Goal: Task Accomplishment & Management: Manage account settings

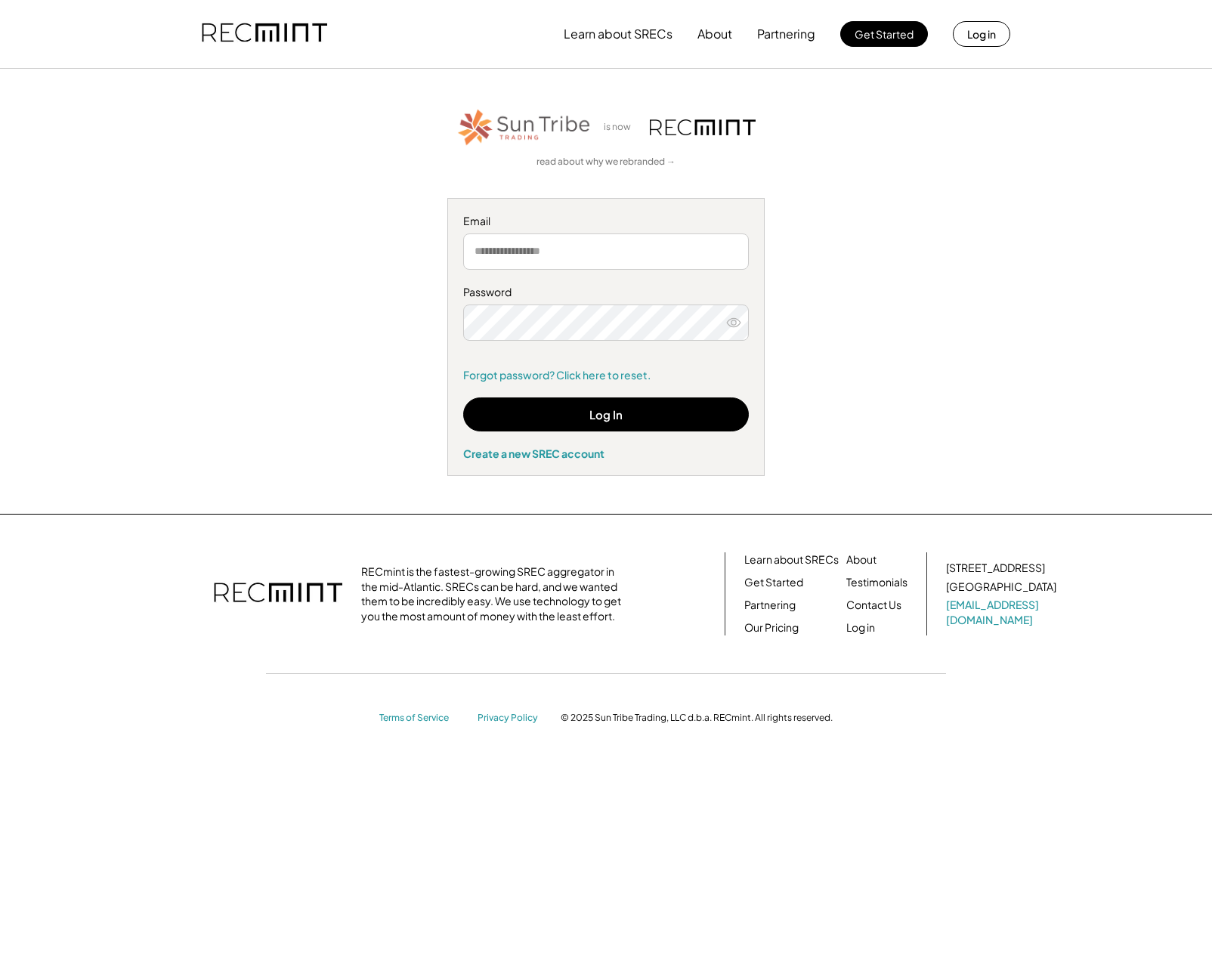
type input "**********"
drag, startPoint x: 453, startPoint y: 401, endPoint x: 536, endPoint y: 414, distance: 84.0
click at [453, 401] on div "**********" at bounding box center [606, 337] width 318 height 278
click at [671, 431] on button "Log In" at bounding box center [606, 414] width 286 height 34
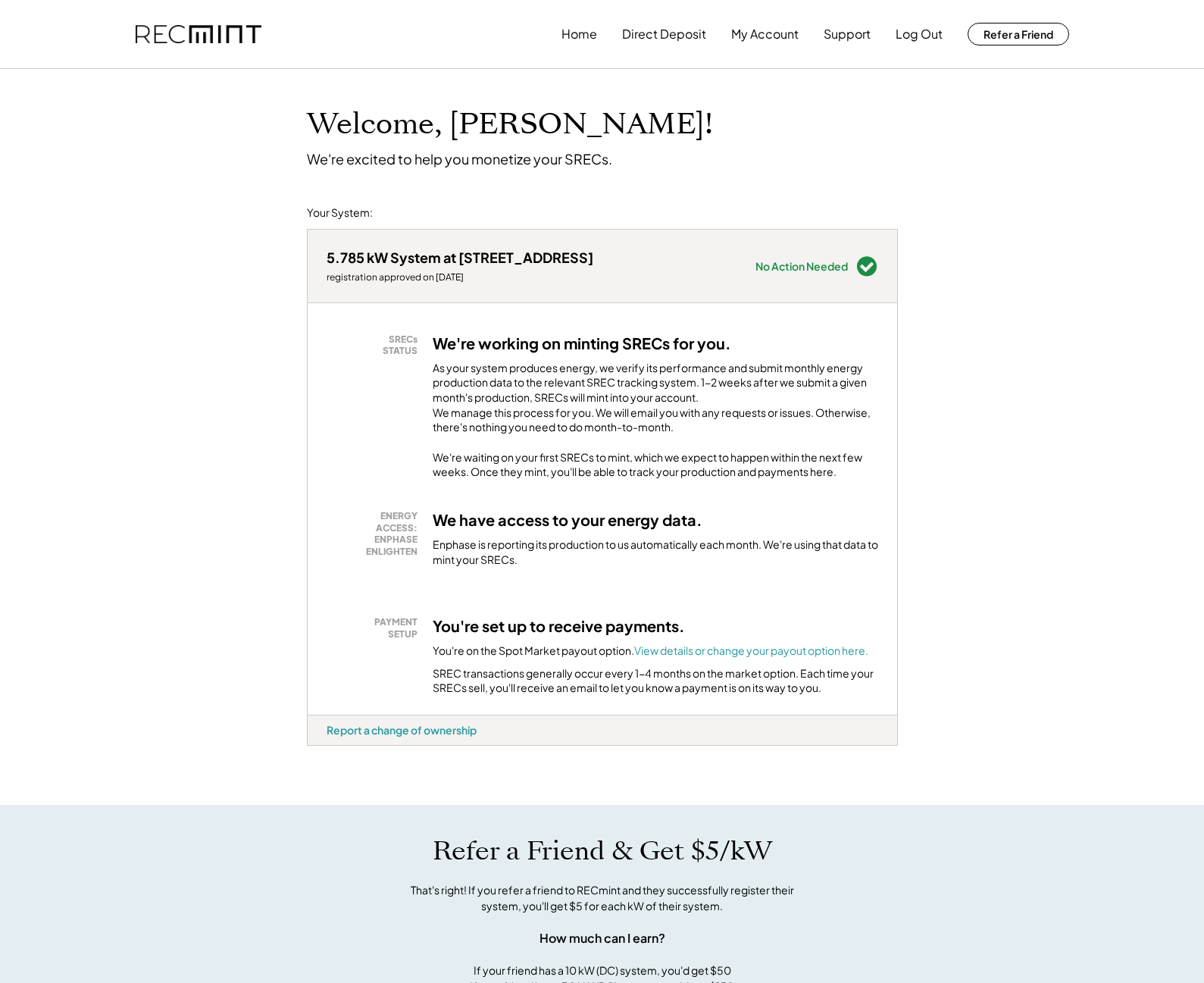
click at [505, 356] on div "We're working on minting SRECs for you. As your system produces energy, we veri…" at bounding box center [655, 407] width 445 height 146
click at [504, 389] on div "As your system produces energy, we verify its performance and submit monthly en…" at bounding box center [655, 402] width 445 height 82
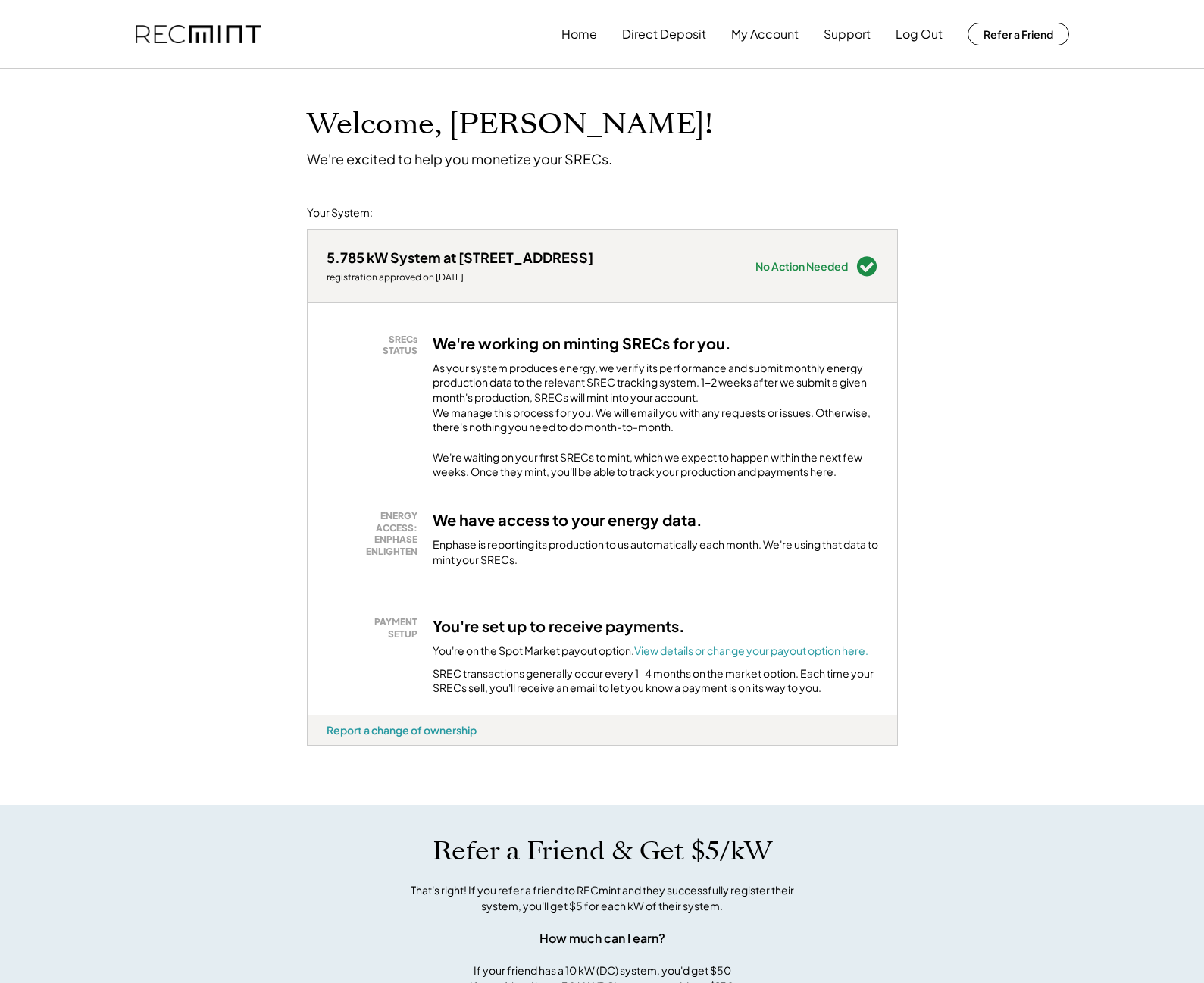
click at [507, 433] on div "As your system produces energy, we verify its performance and submit monthly en…" at bounding box center [655, 402] width 445 height 82
click at [508, 433] on div "As your system produces energy, we verify its performance and submit monthly en…" at bounding box center [655, 402] width 445 height 82
click at [684, 38] on button "Direct Deposit" at bounding box center [664, 34] width 84 height 30
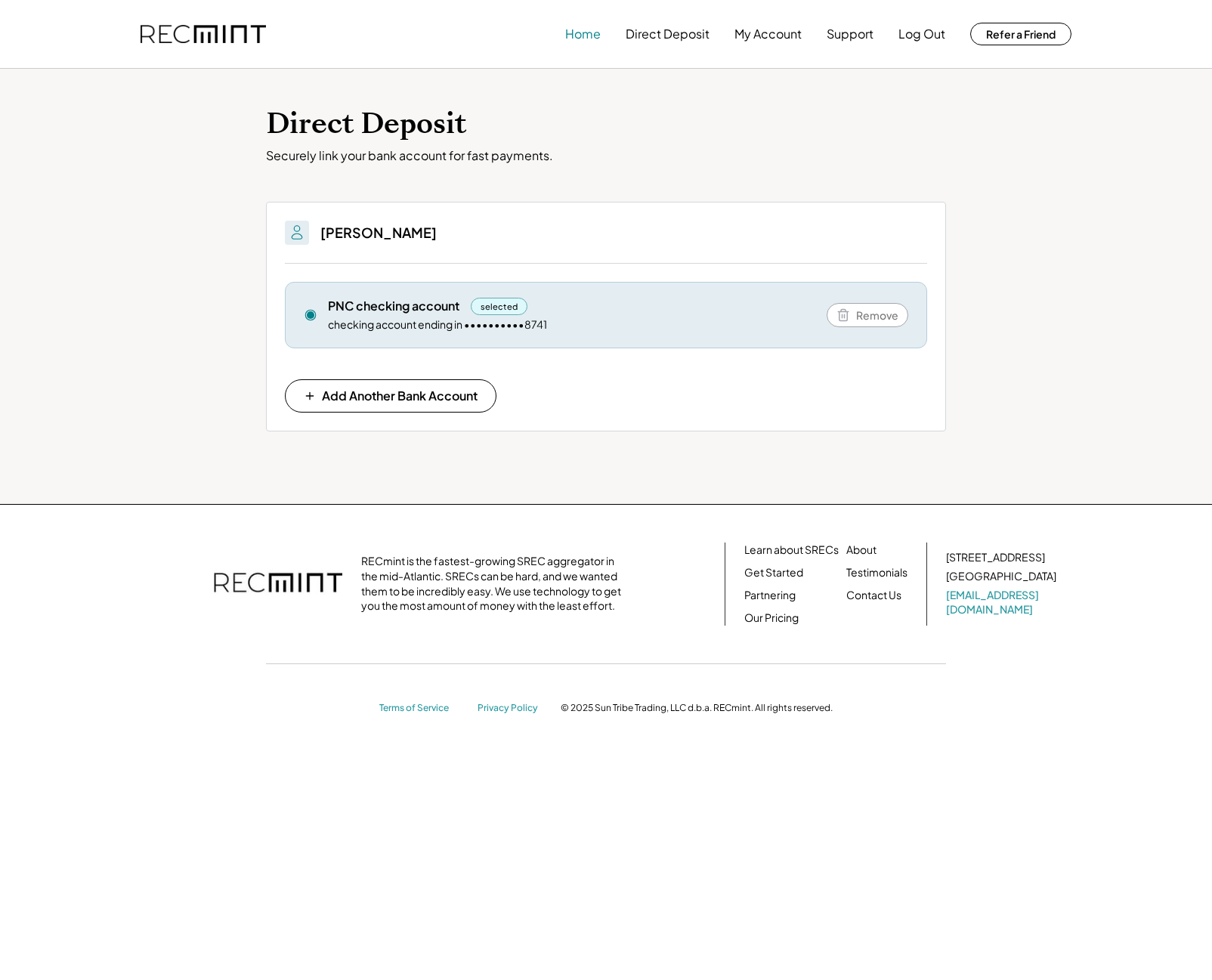
click at [589, 37] on button "Home" at bounding box center [583, 34] width 36 height 30
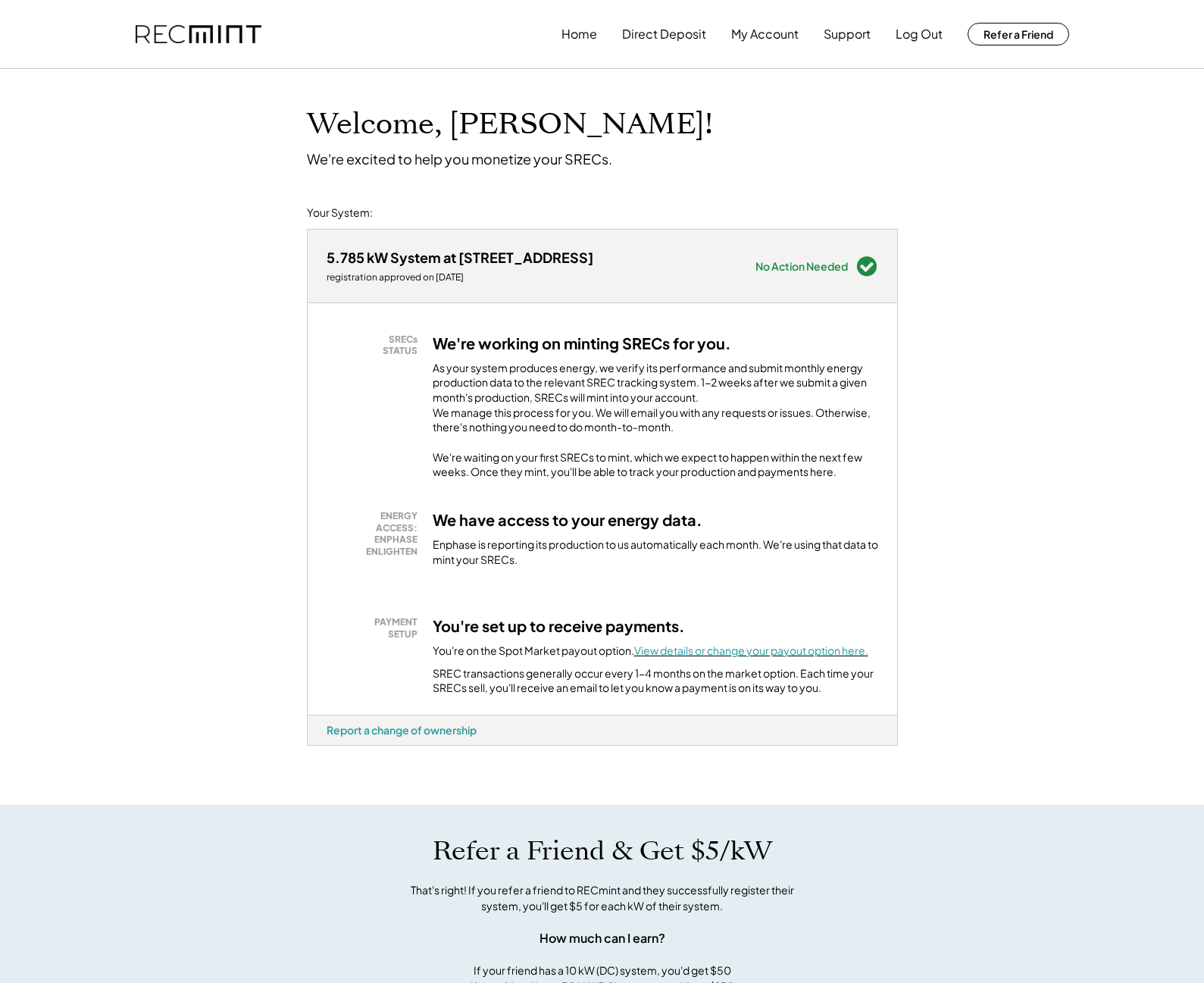
click at [769, 657] on font "View details or change your payout option here." at bounding box center [751, 650] width 234 height 14
click at [629, 39] on button "Direct Deposit" at bounding box center [664, 34] width 84 height 30
click at [754, 39] on button "My Account" at bounding box center [765, 34] width 68 height 30
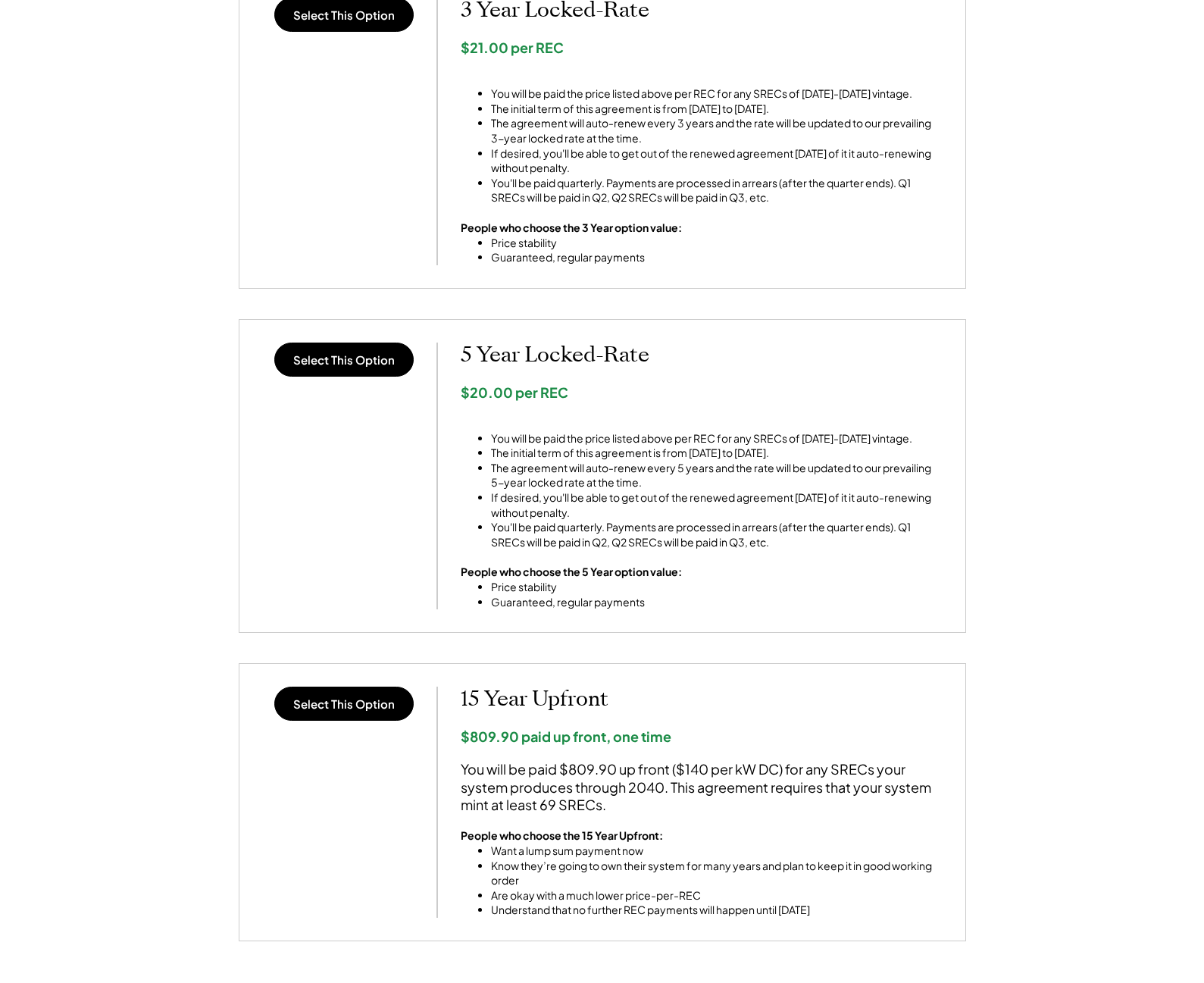
scroll to position [682, 0]
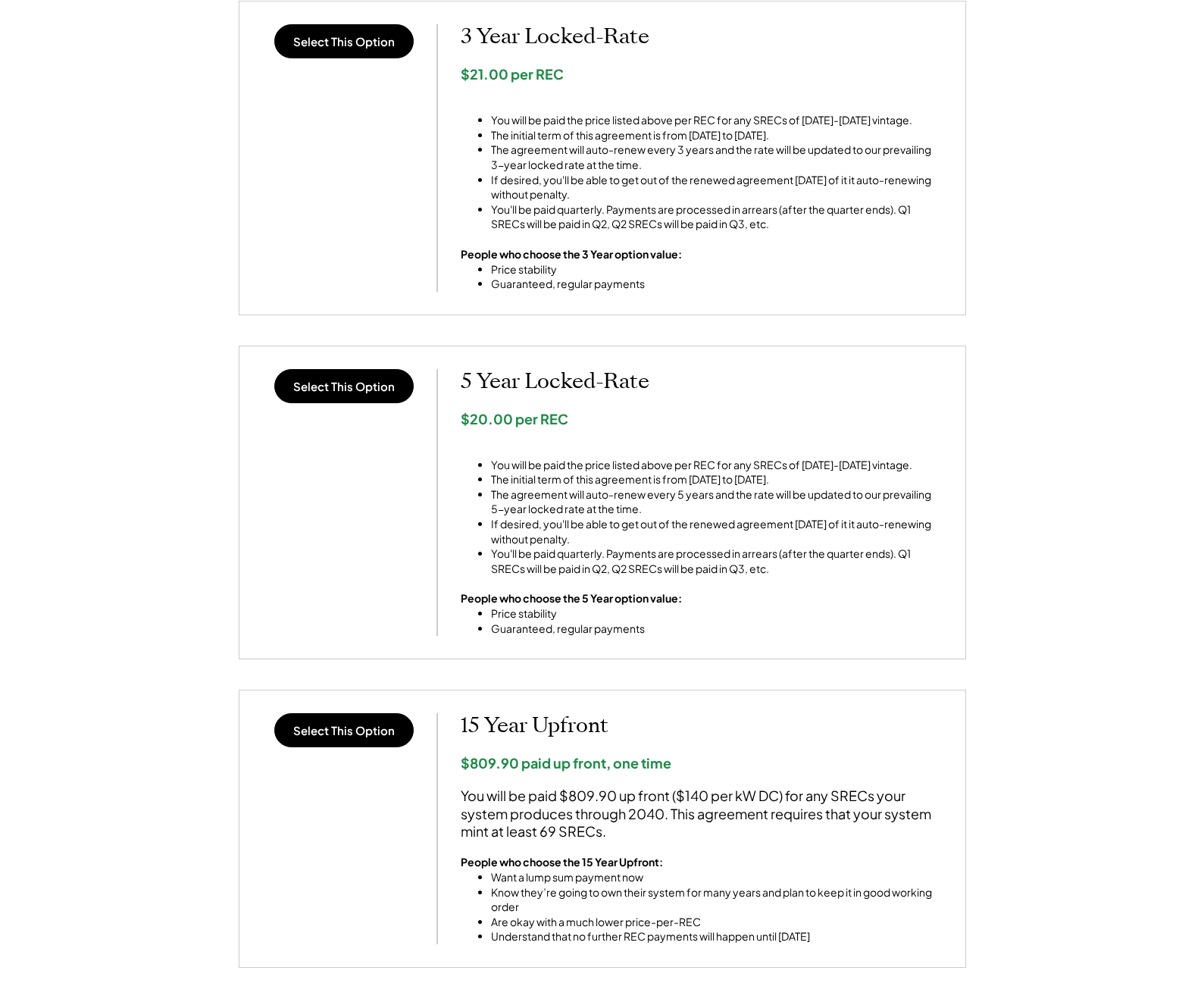
click at [75, 496] on div "< Return Home SREC Payout Options 5.785kW solar system at 6520 Northumberland S…" at bounding box center [602, 258] width 1204 height 1728
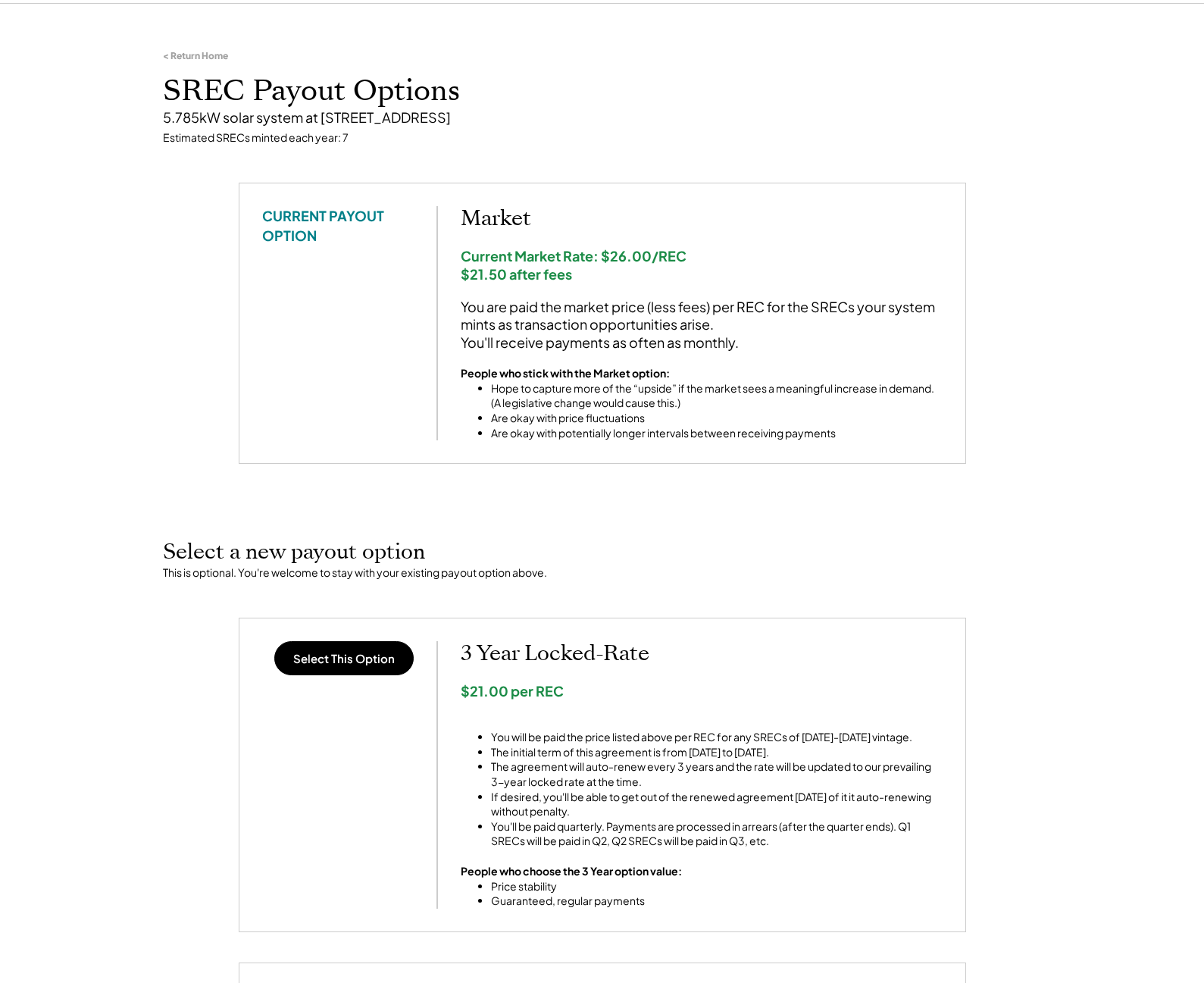
scroll to position [0, 0]
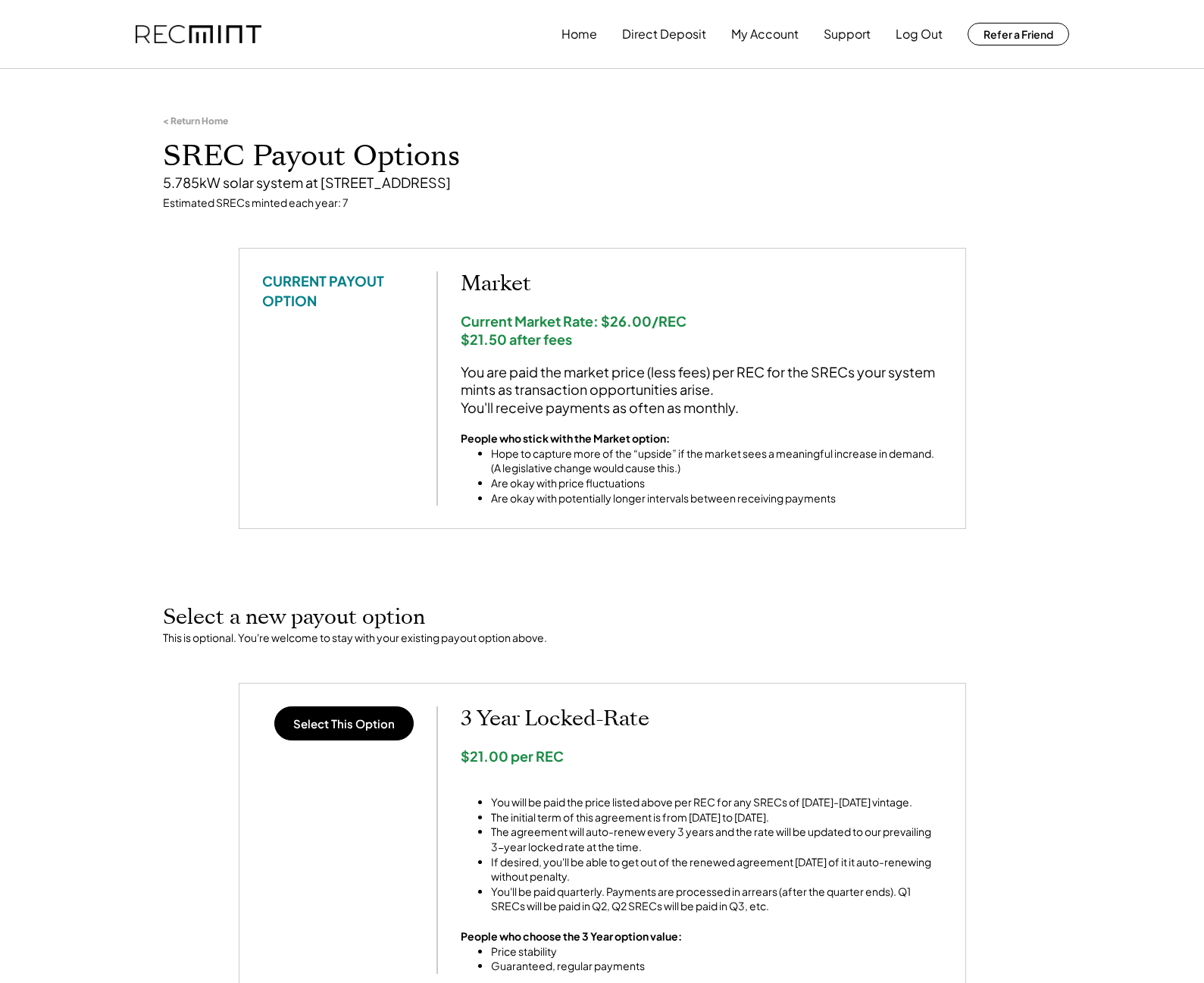
click at [146, 461] on div "< Return Home SREC Payout Options 5.785kW solar system at 6520 Northumberland S…" at bounding box center [602, 941] width 1204 height 1728
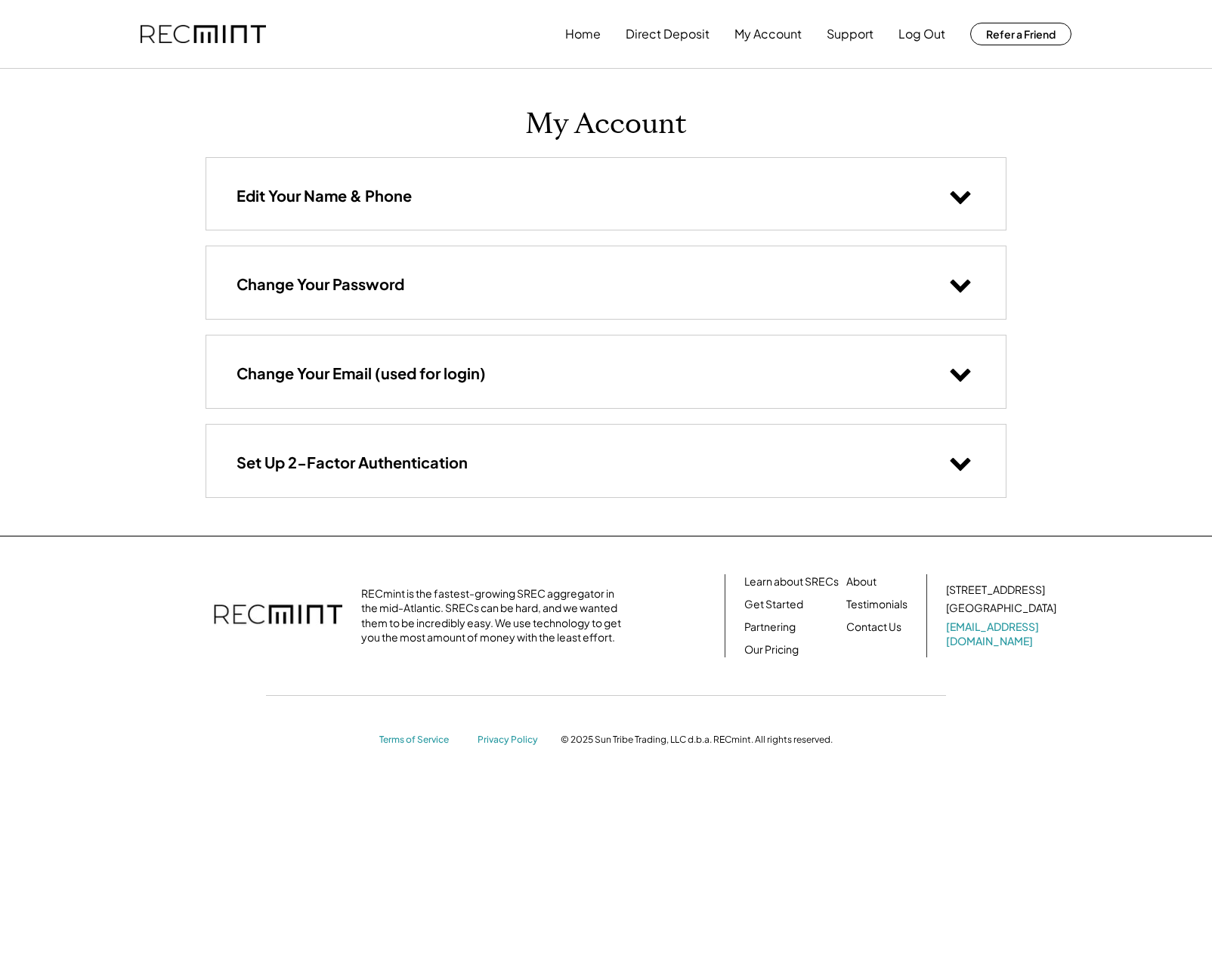
click at [862, 496] on div "Set Up 2-Factor Authentication" at bounding box center [606, 460] width 800 height 72
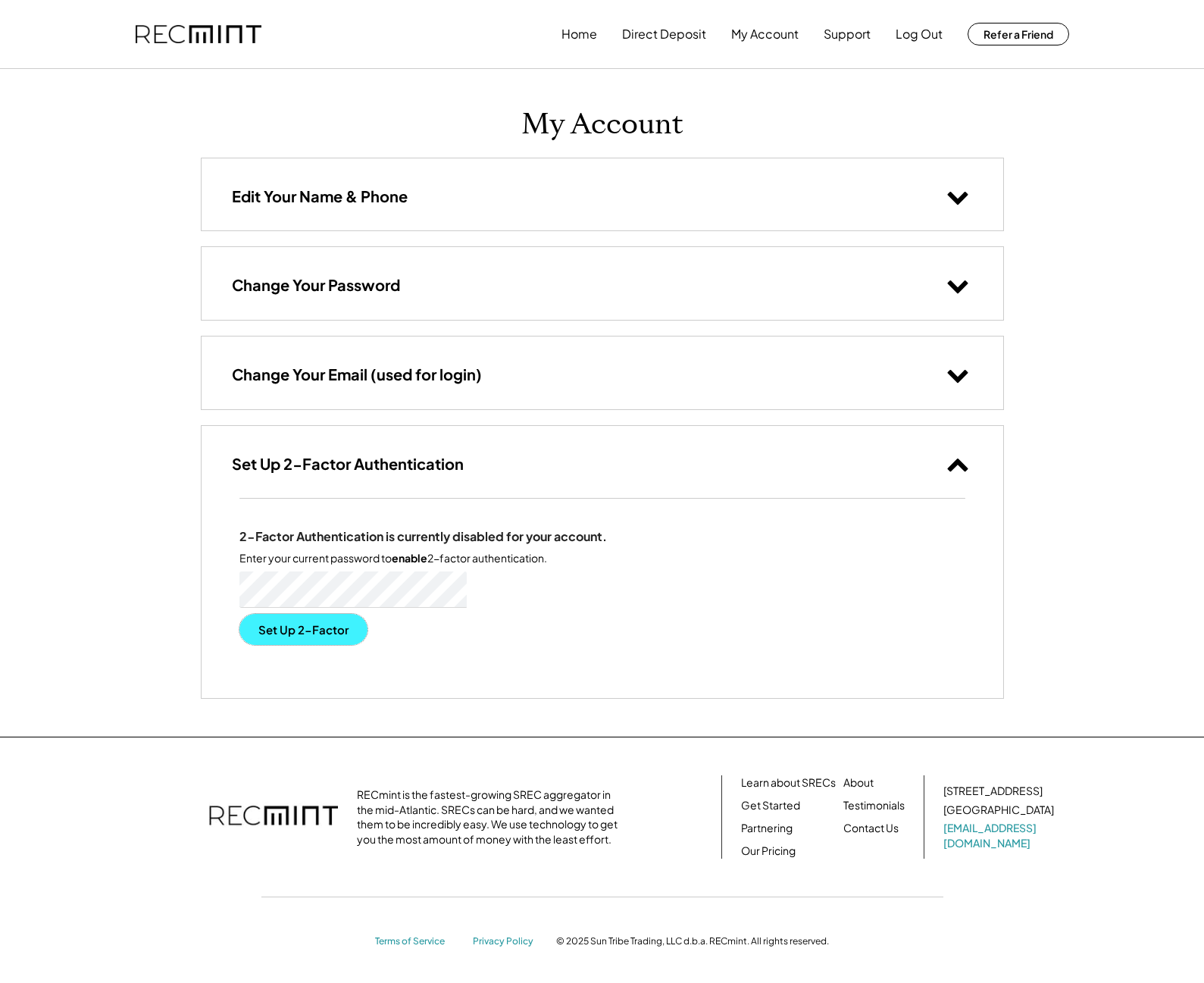
click at [278, 635] on button "Set Up 2-Factor" at bounding box center [303, 629] width 128 height 31
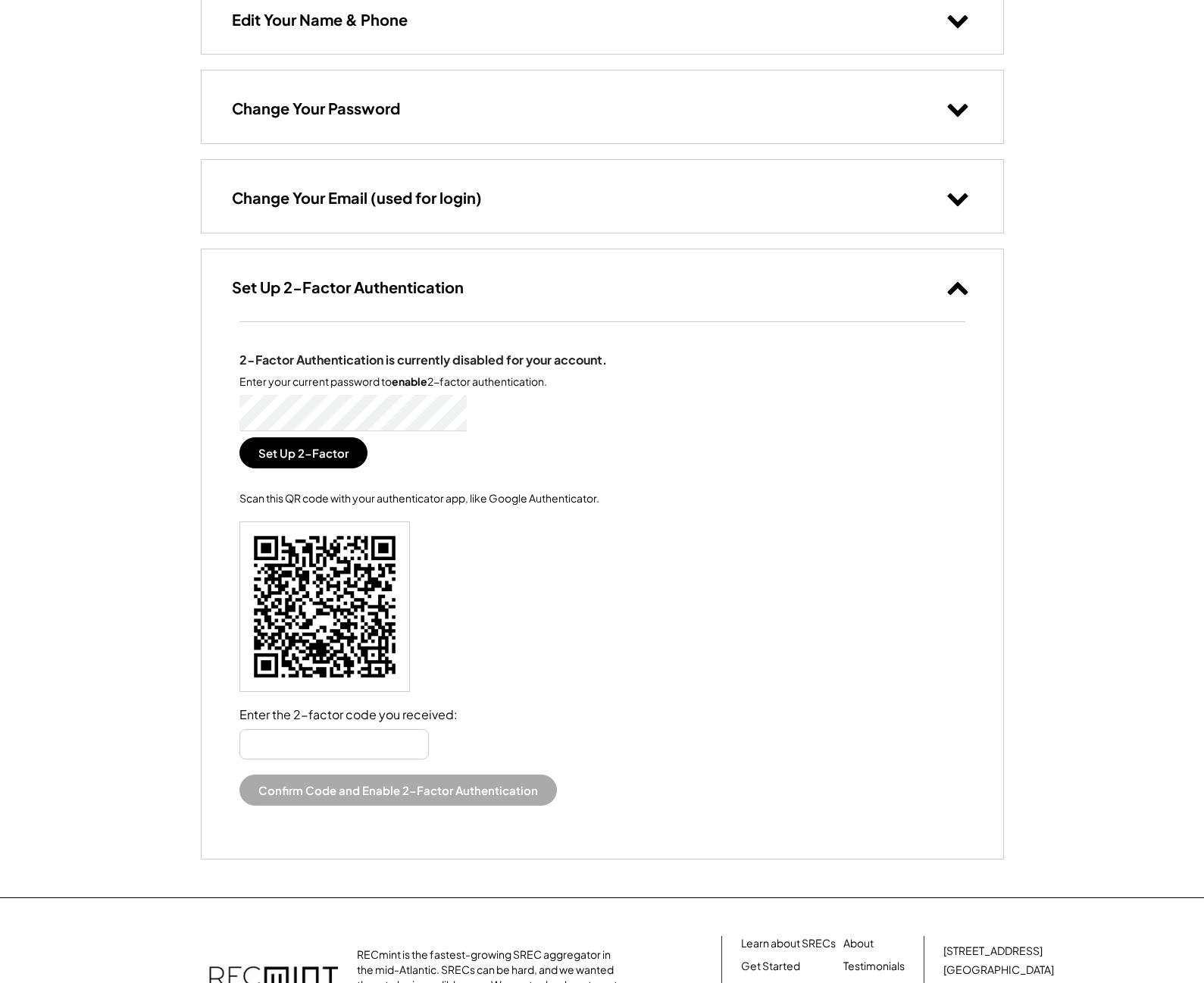
scroll to position [227, 0]
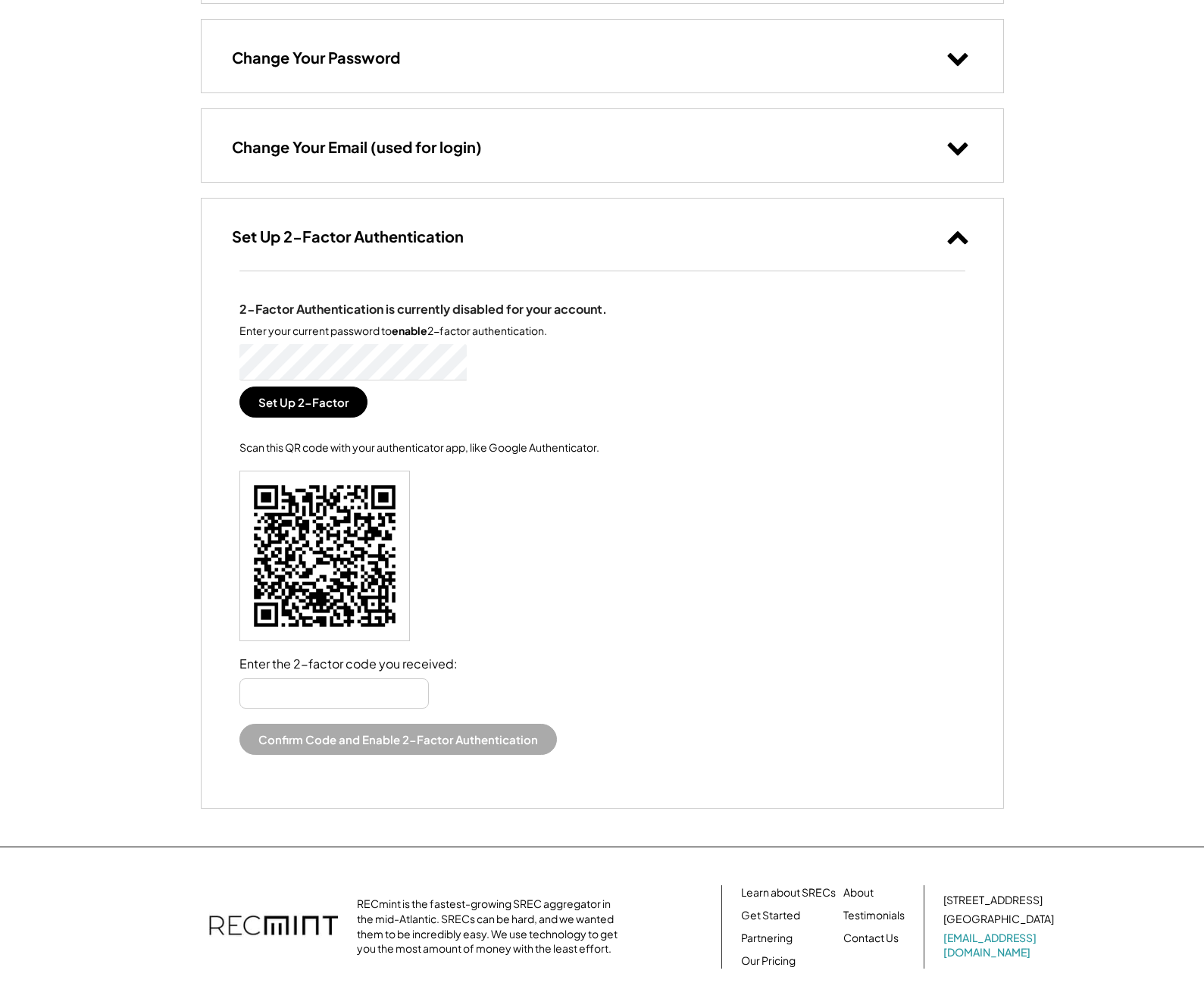
click at [354, 693] on input "input" at bounding box center [334, 693] width 189 height 30
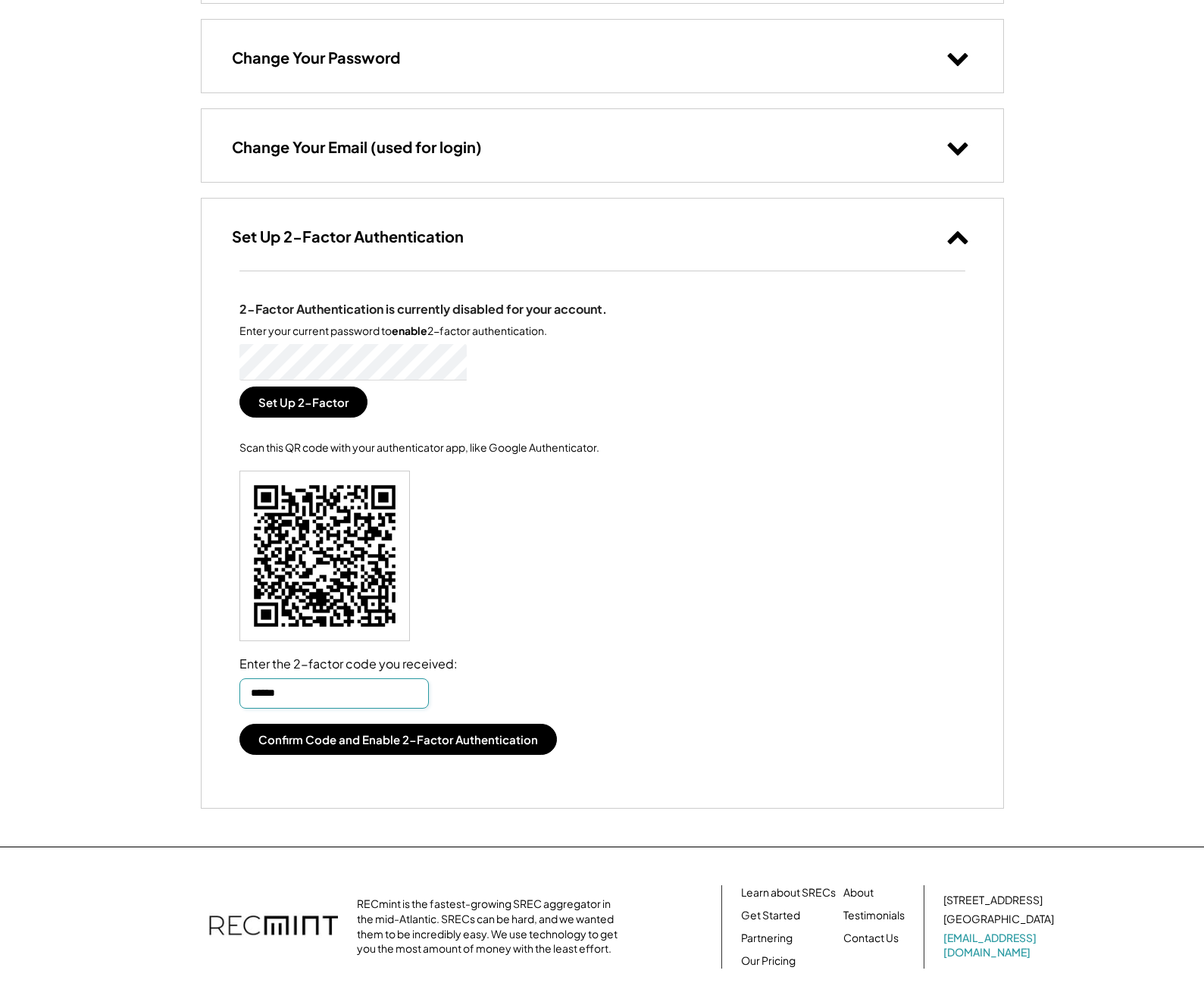
type input "******"
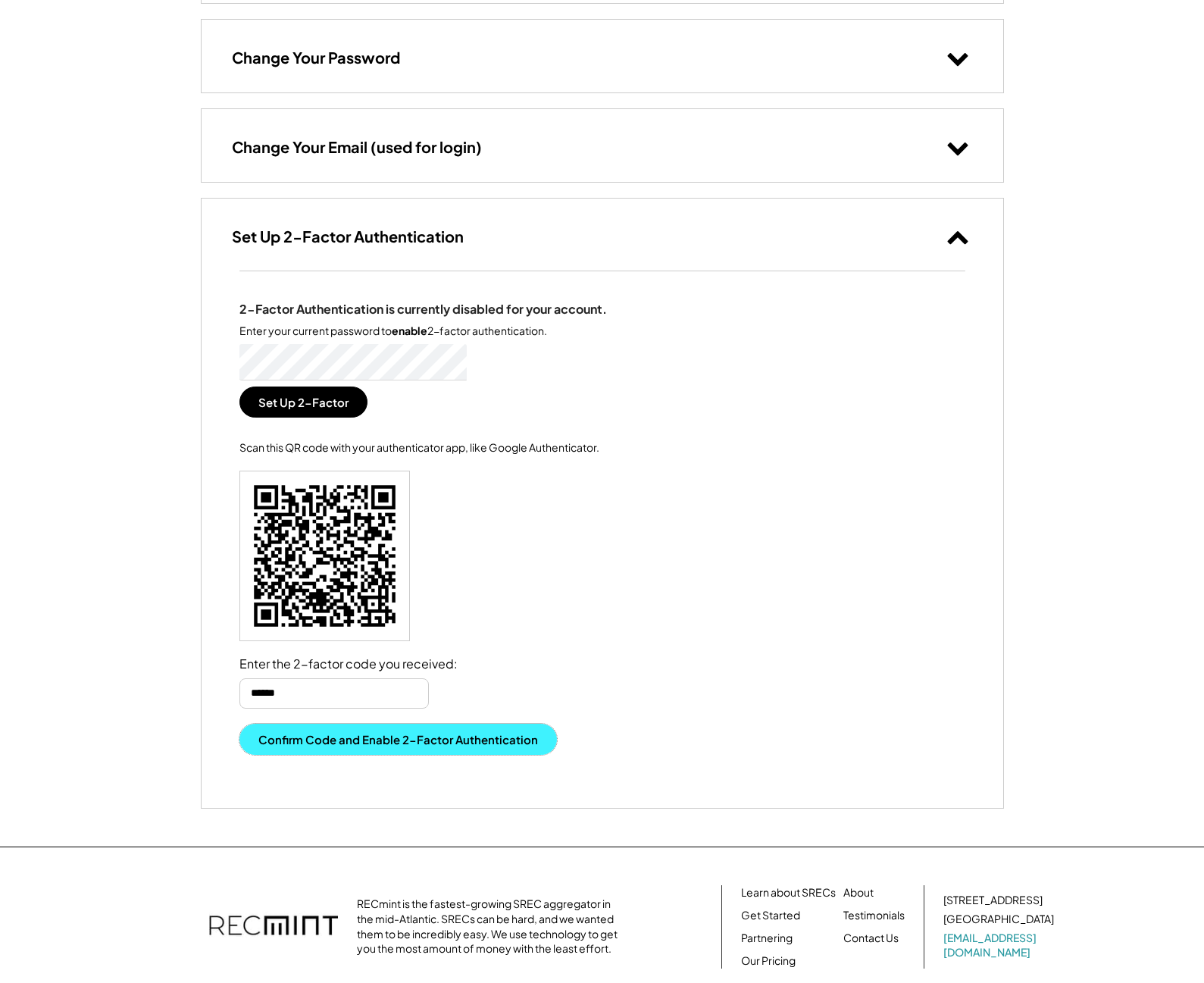
click at [381, 739] on button "Confirm Code and Enable 2-Factor Authentication" at bounding box center [398, 739] width 318 height 31
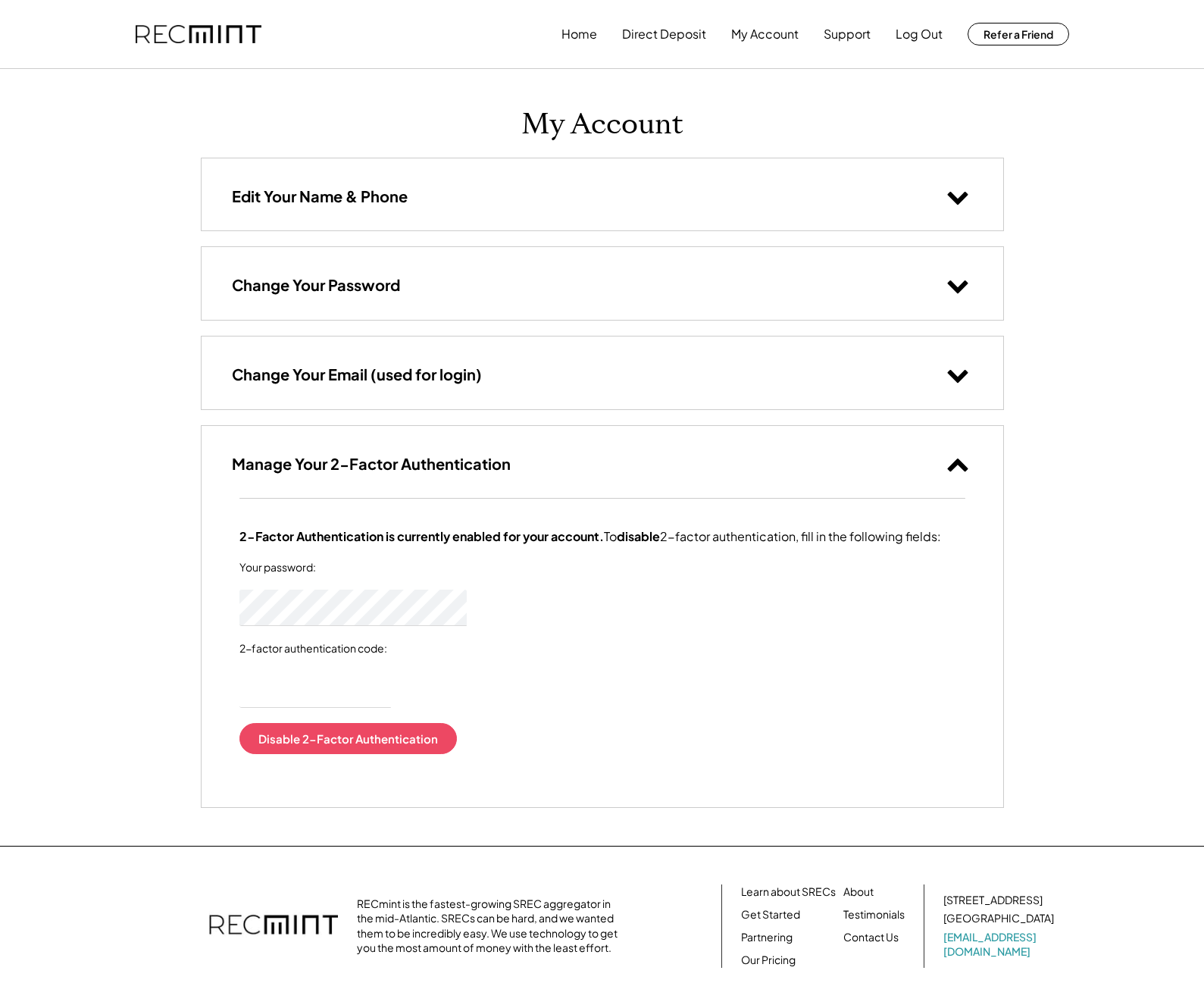
click at [1000, 471] on div "Manage Your 2-Factor Authentication" at bounding box center [602, 461] width 802 height 72
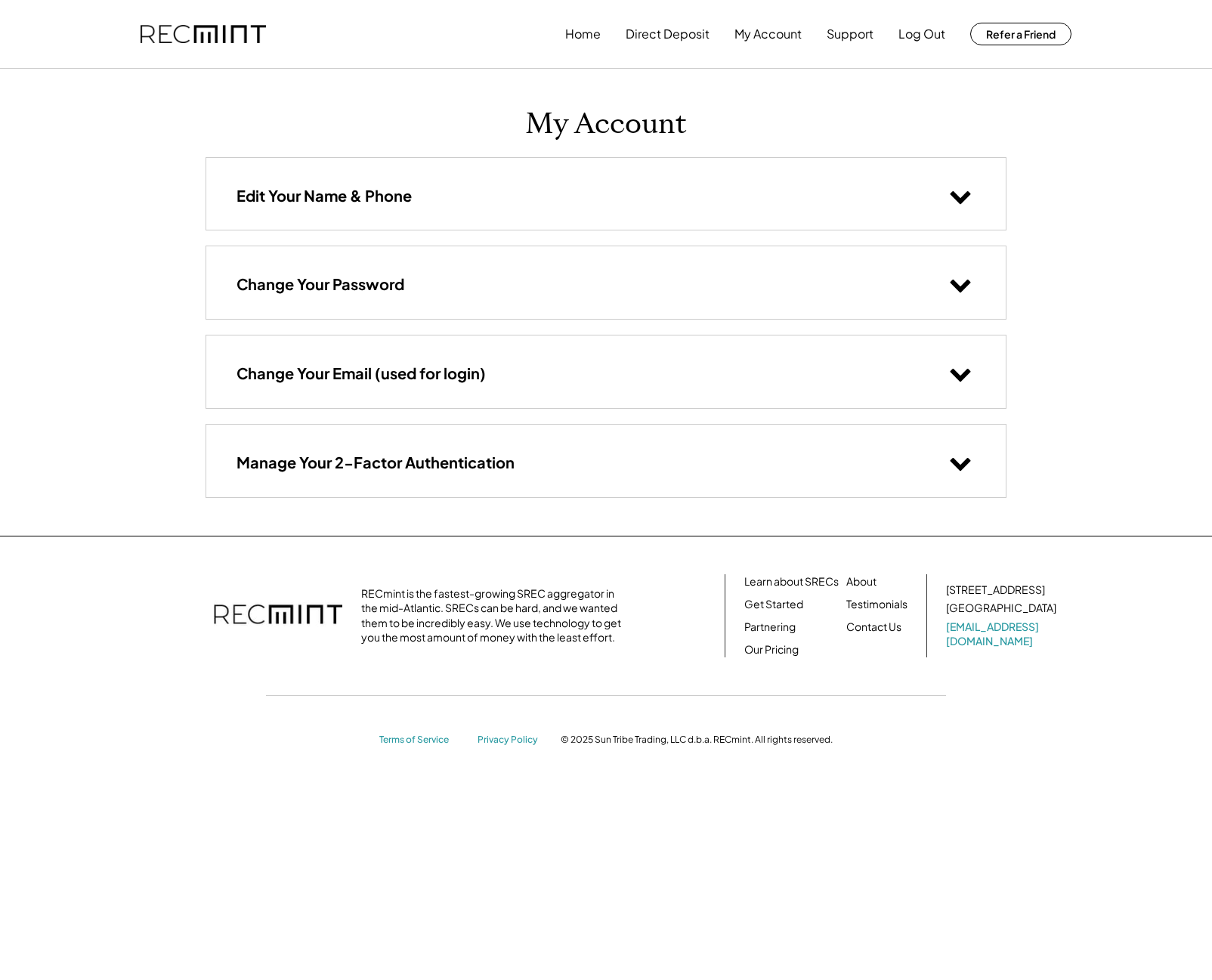
click at [977, 468] on div "Manage Your 2-Factor Authentication" at bounding box center [606, 460] width 800 height 72
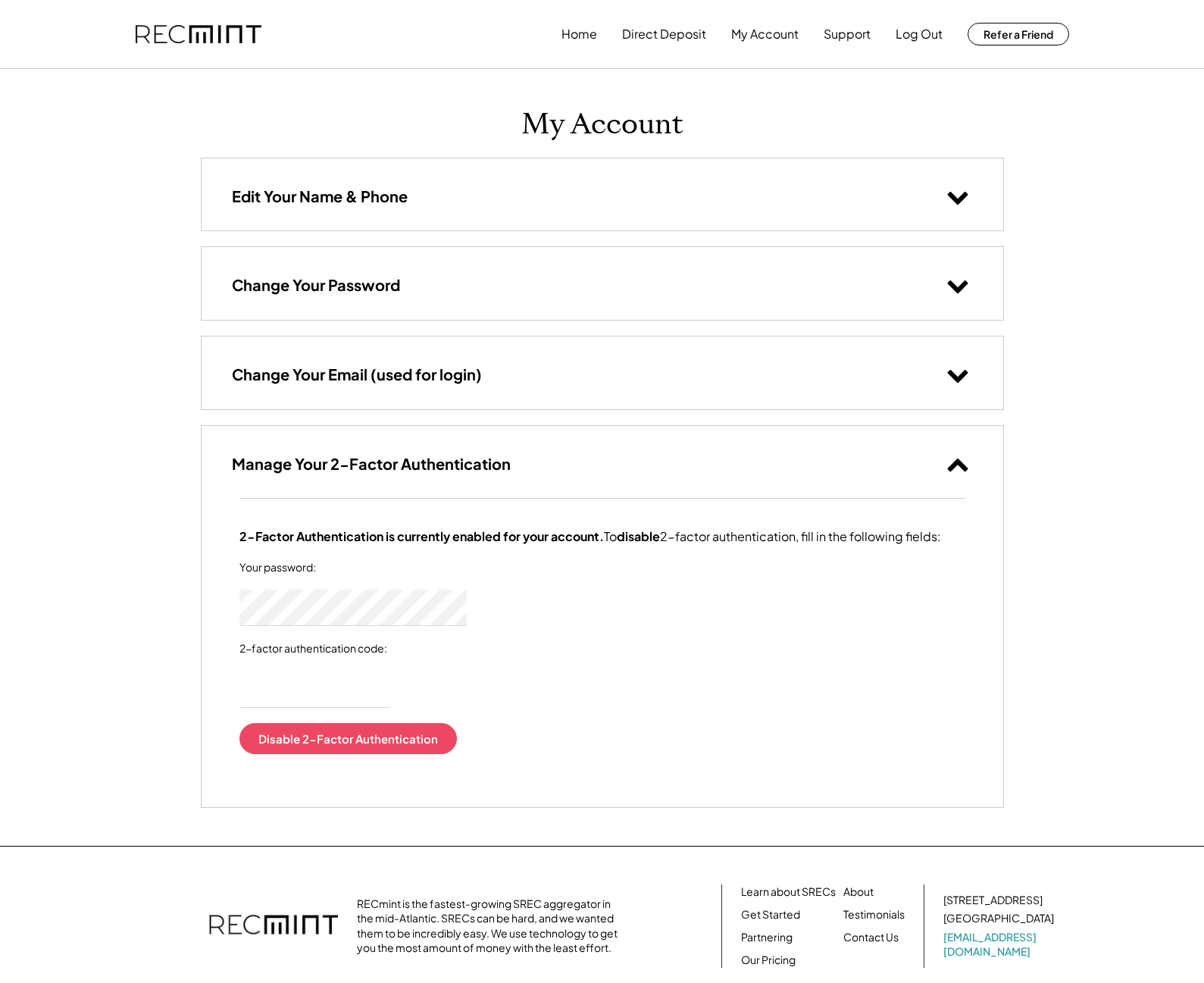
click at [975, 463] on div "Manage Your 2-Factor Authentication" at bounding box center [602, 461] width 802 height 72
